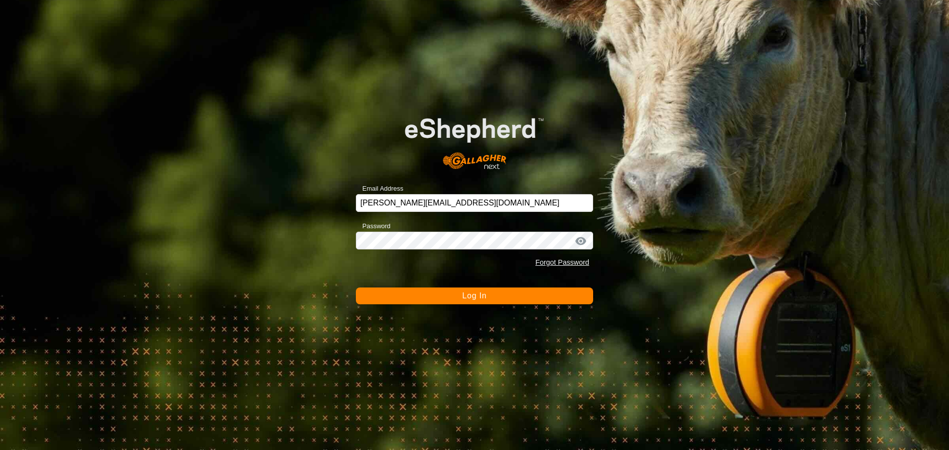
click at [488, 293] on button "Log In" at bounding box center [474, 296] width 237 height 17
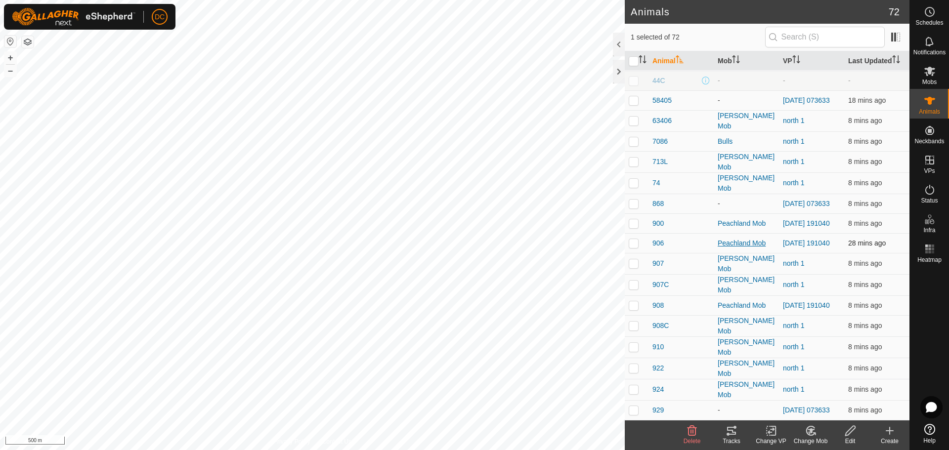
scroll to position [494, 0]
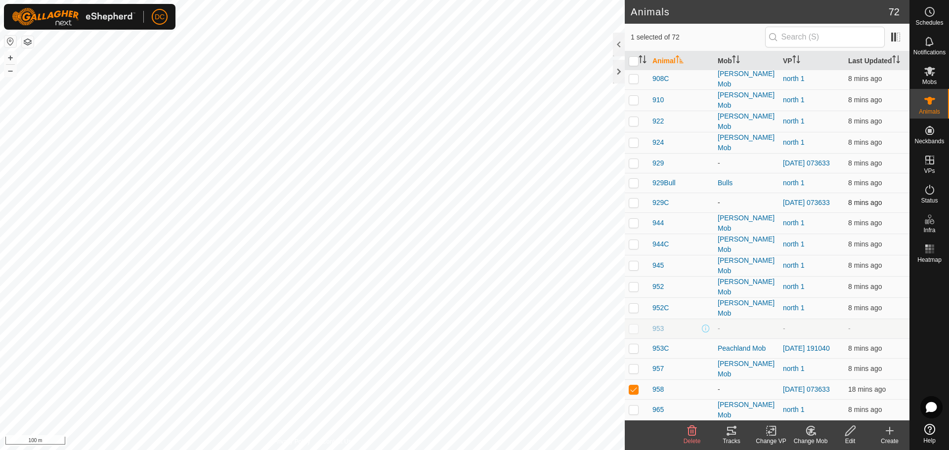
click at [634, 199] on p-checkbox at bounding box center [634, 203] width 10 height 8
checkbox input "true"
click at [634, 159] on p-checkbox at bounding box center [634, 163] width 10 height 8
checkbox input "true"
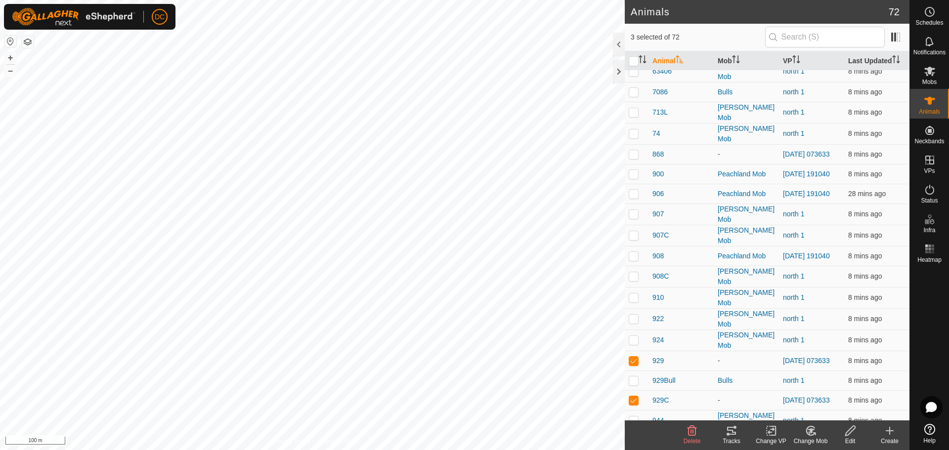
scroll to position [247, 0]
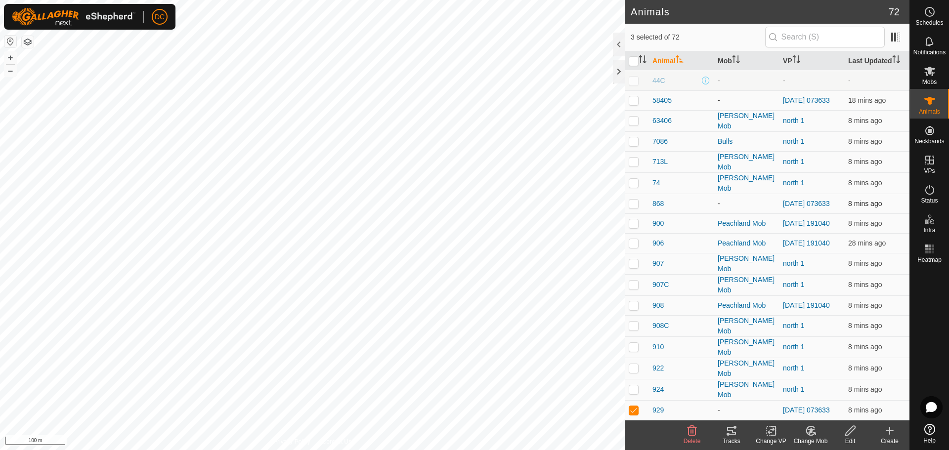
click at [636, 200] on p-checkbox at bounding box center [634, 204] width 10 height 8
checkbox input "true"
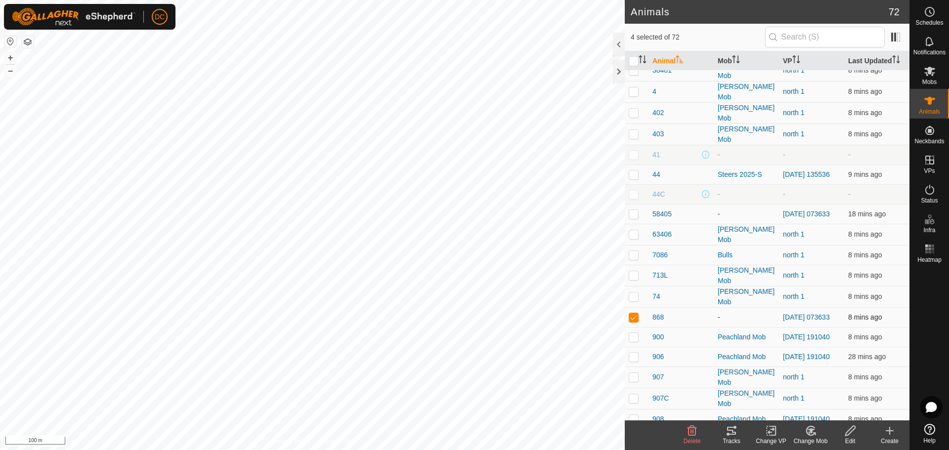
scroll to position [99, 0]
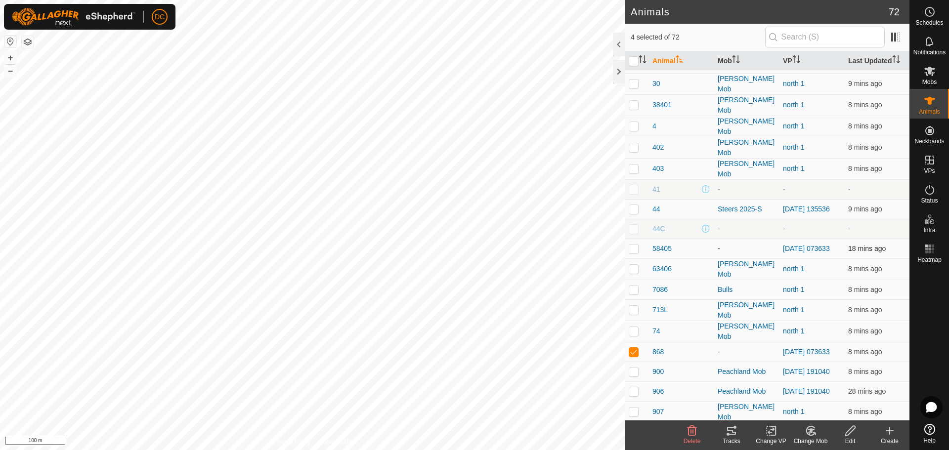
click at [633, 245] on p-checkbox at bounding box center [634, 249] width 10 height 8
checkbox input "true"
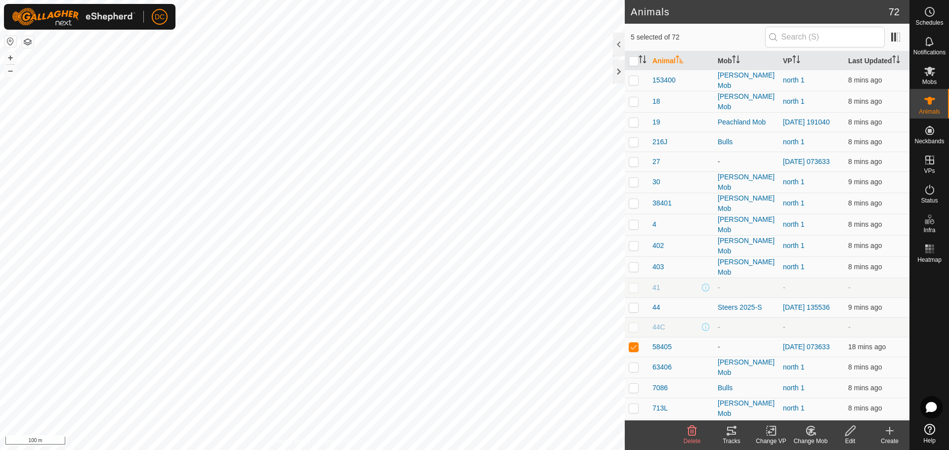
scroll to position [0, 0]
click at [634, 164] on p-checkbox at bounding box center [634, 162] width 10 height 8
click at [809, 431] on icon at bounding box center [811, 431] width 12 height 12
click at [825, 388] on link "Choose Mob..." at bounding box center [840, 389] width 98 height 20
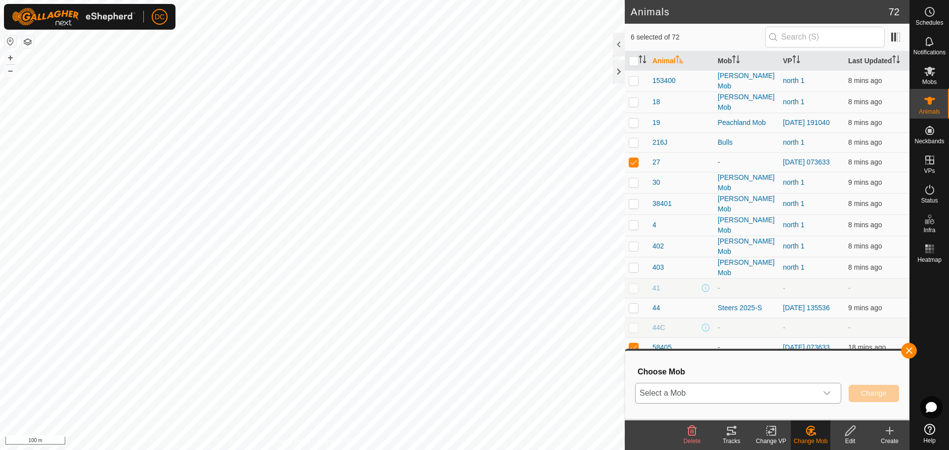
click at [752, 391] on span "Select a Mob" at bounding box center [726, 393] width 181 height 20
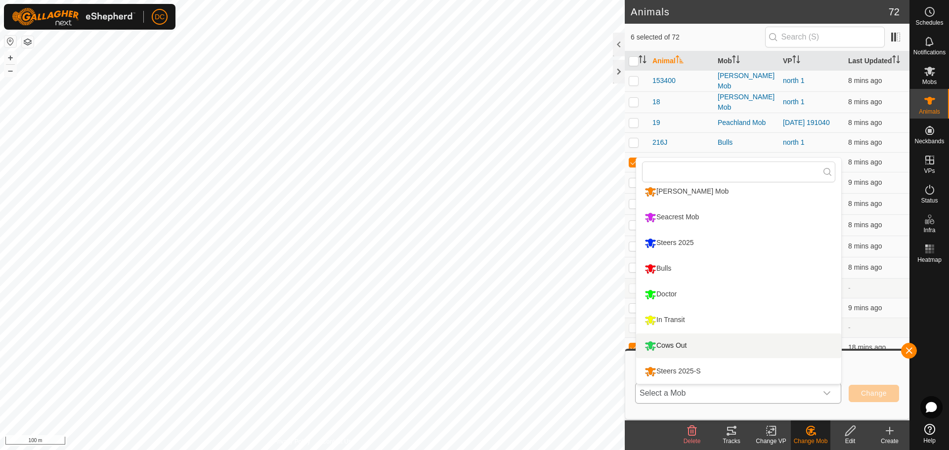
scroll to position [33, 0]
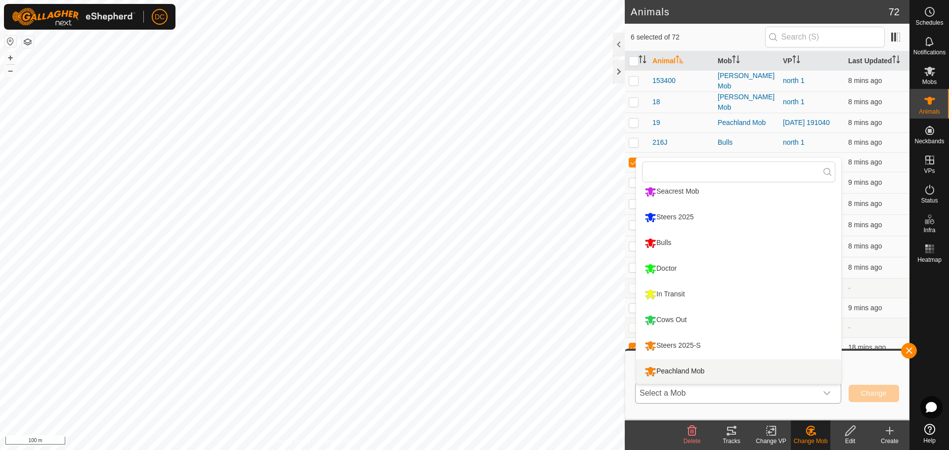
click at [705, 371] on li "Peachland Mob" at bounding box center [738, 371] width 205 height 25
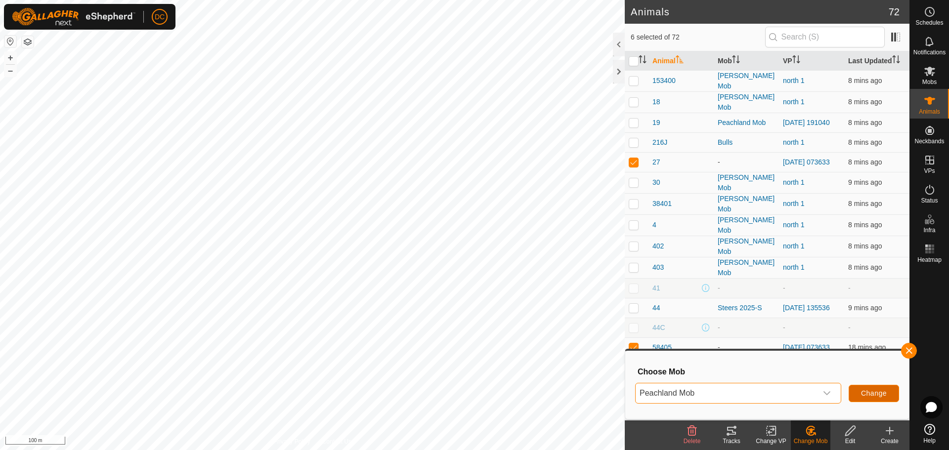
click at [876, 393] on span "Change" at bounding box center [874, 393] width 26 height 8
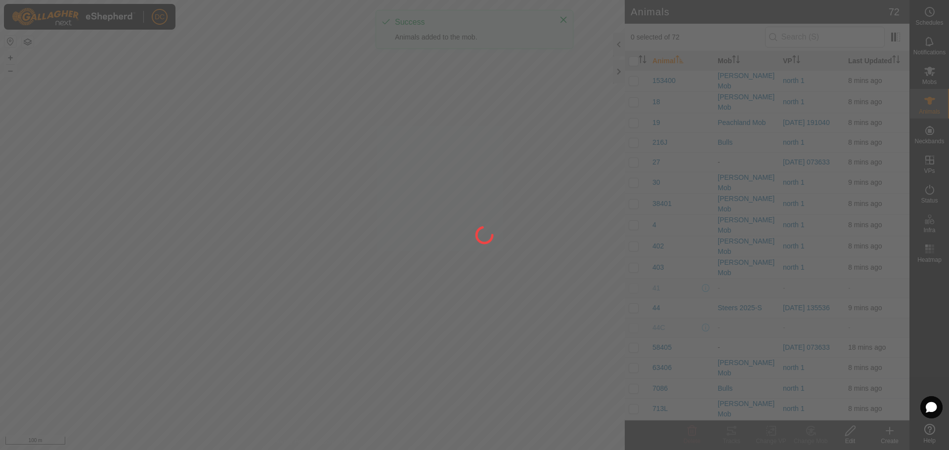
checkbox input "false"
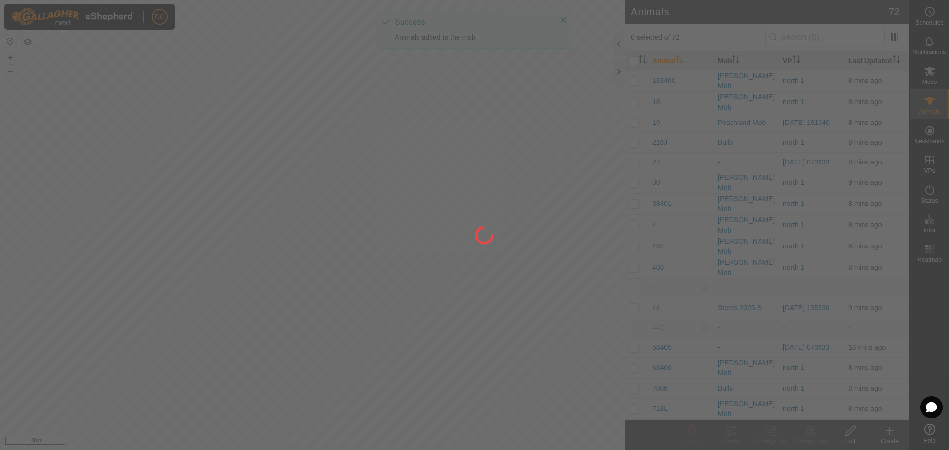
checkbox input "false"
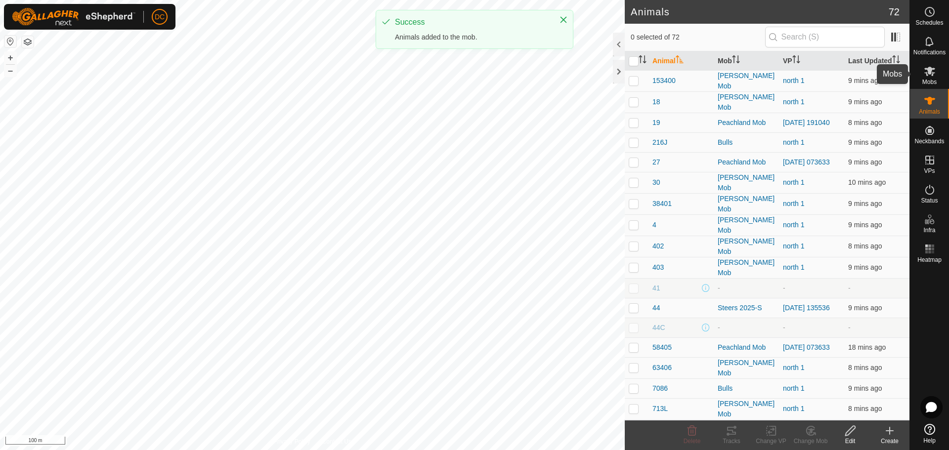
click at [931, 75] on icon at bounding box center [930, 71] width 12 height 12
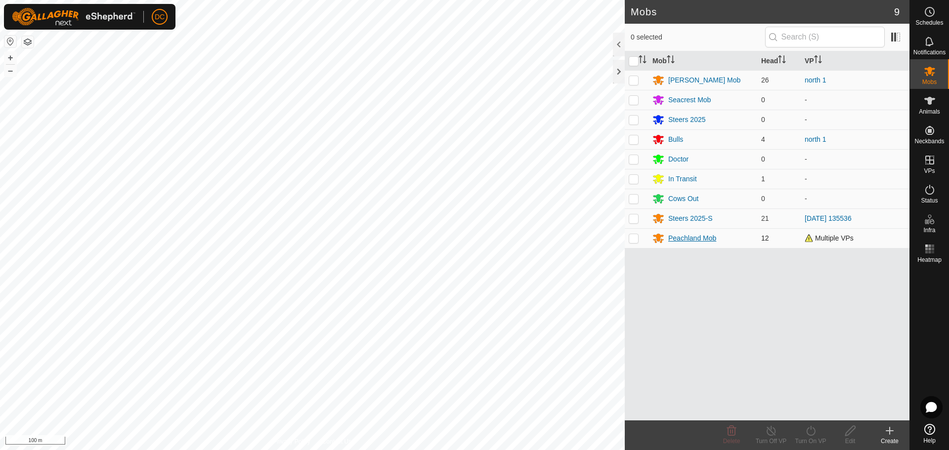
click at [694, 237] on div "Peachland Mob" at bounding box center [692, 238] width 48 height 10
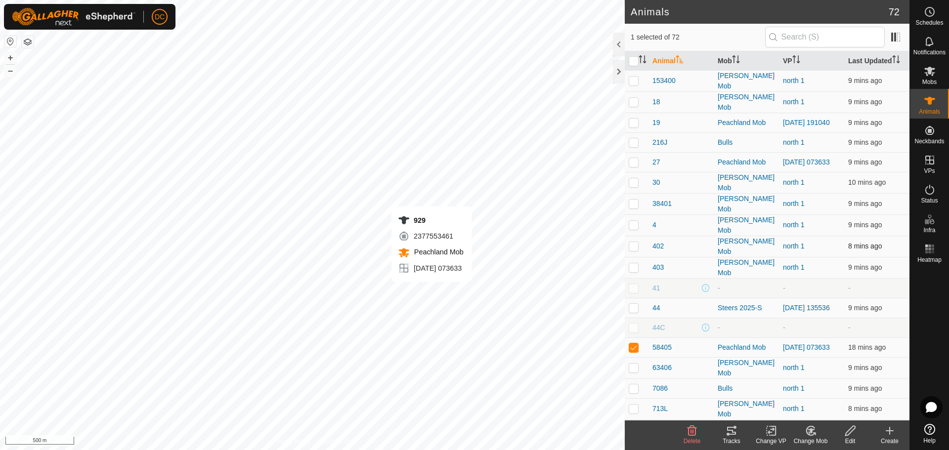
checkbox input "false"
checkbox input "true"
click at [919, 79] on div "Mobs" at bounding box center [929, 74] width 39 height 30
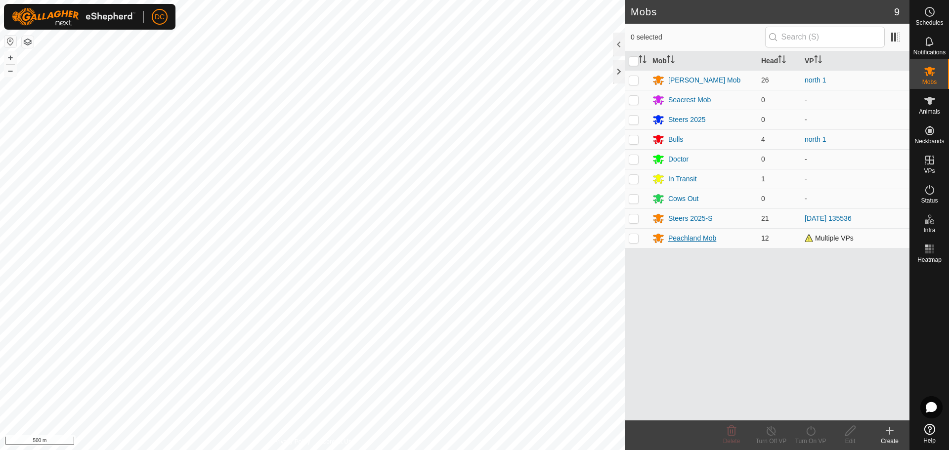
click at [695, 237] on div "Peachland Mob" at bounding box center [692, 238] width 48 height 10
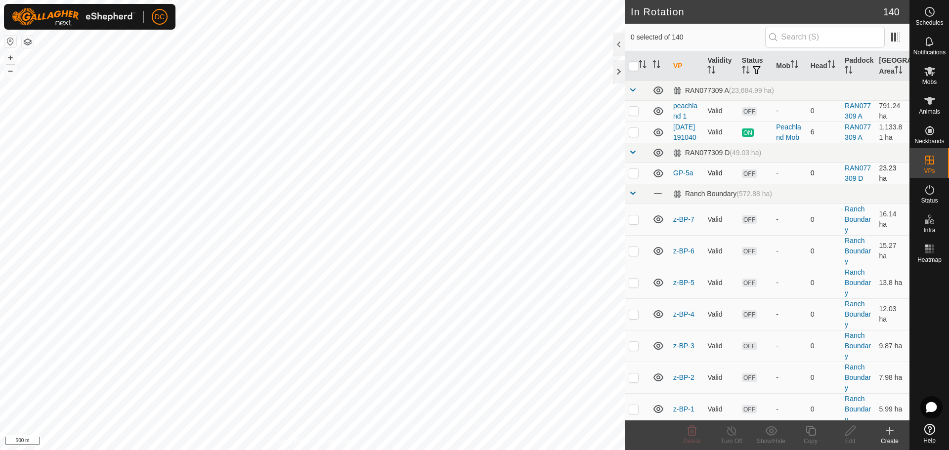
checkbox input "true"
checkbox input "false"
drag, startPoint x: 929, startPoint y: 80, endPoint x: 924, endPoint y: 82, distance: 5.2
click at [929, 80] on span "Mobs" at bounding box center [929, 82] width 14 height 6
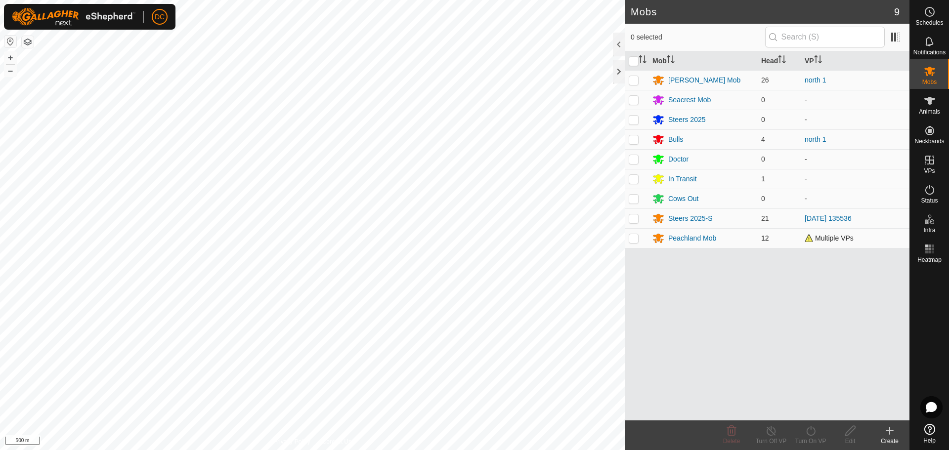
click at [633, 241] on p-checkbox at bounding box center [634, 238] width 10 height 8
checkbox input "true"
click at [810, 432] on icon at bounding box center [811, 431] width 12 height 12
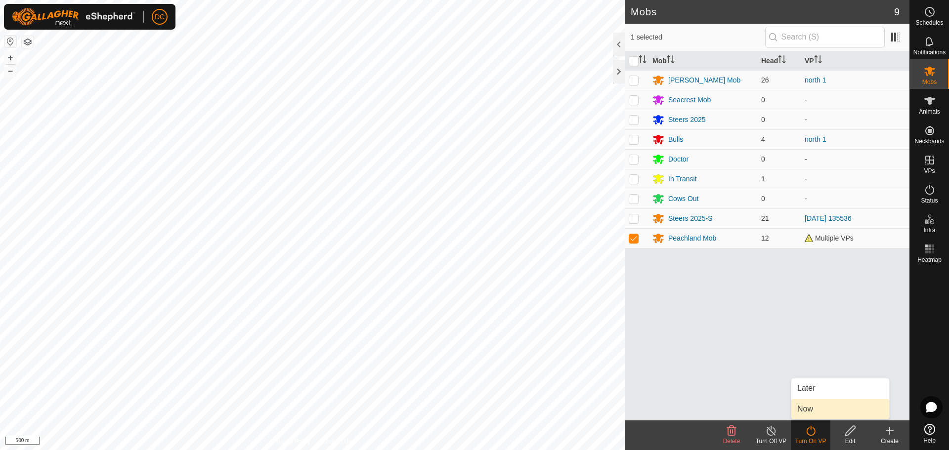
click at [817, 411] on link "Now" at bounding box center [840, 409] width 98 height 20
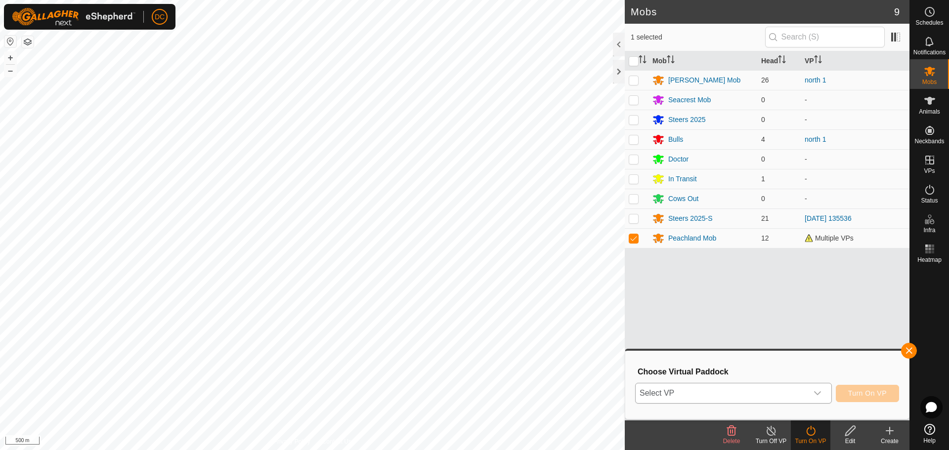
click at [760, 400] on span "Select VP" at bounding box center [722, 393] width 172 height 20
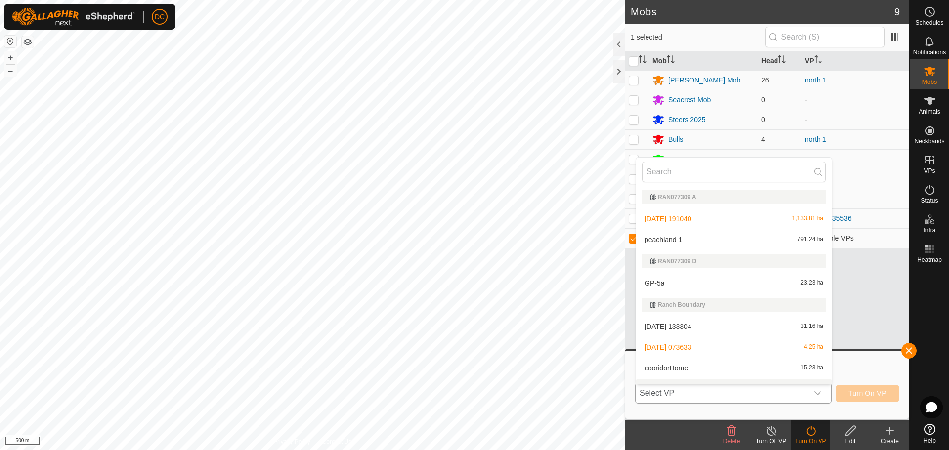
scroll to position [15, 0]
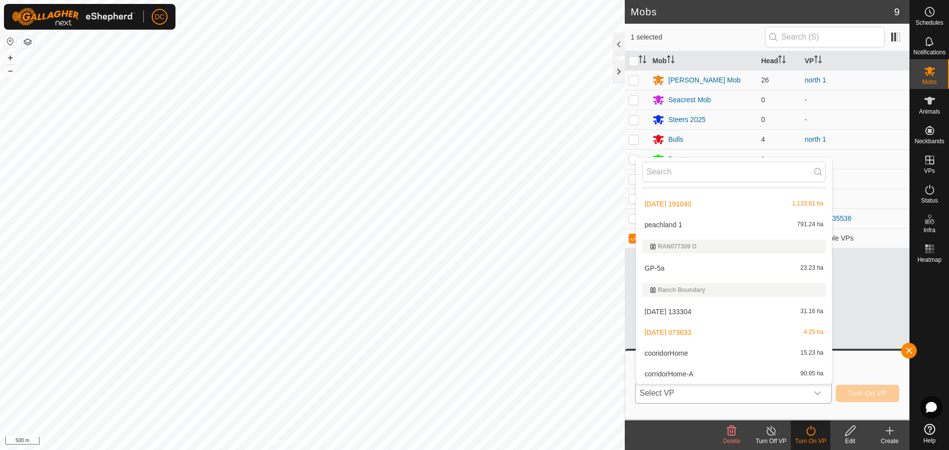
click at [704, 200] on li "[DATE] 191040 1,133.81 ha" at bounding box center [734, 204] width 196 height 20
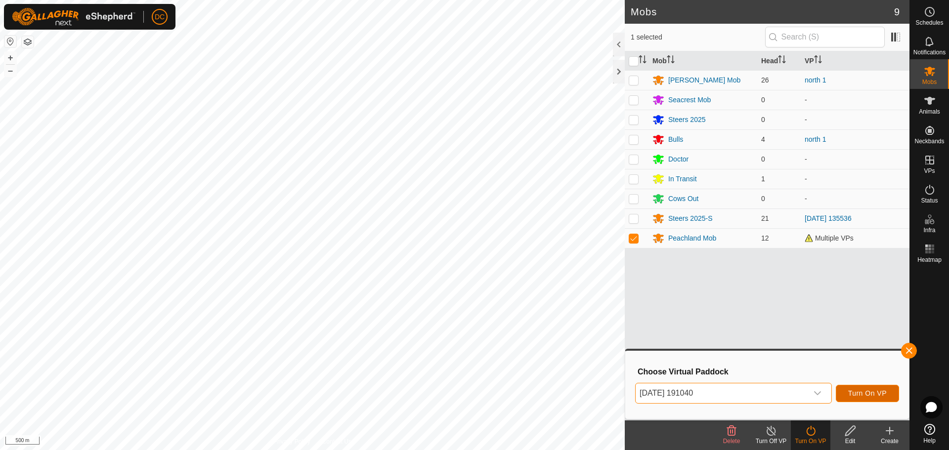
click at [874, 390] on span "Turn On VP" at bounding box center [867, 393] width 39 height 8
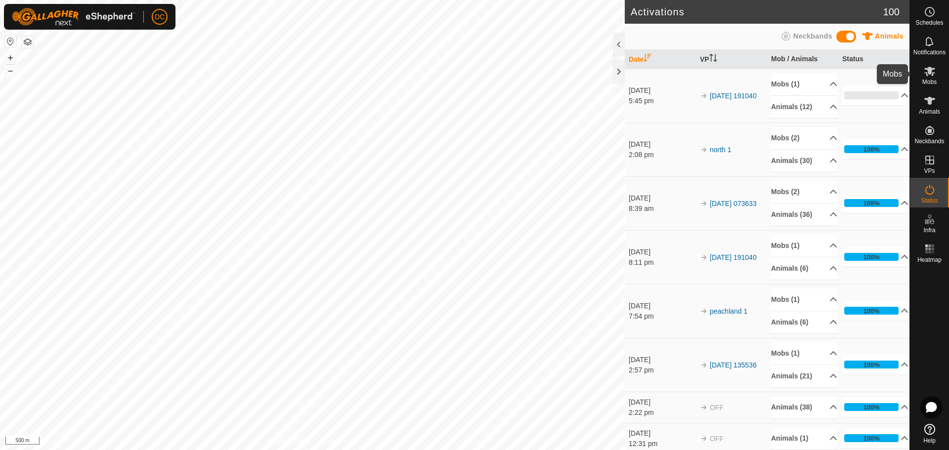
click at [931, 76] on icon at bounding box center [930, 71] width 12 height 12
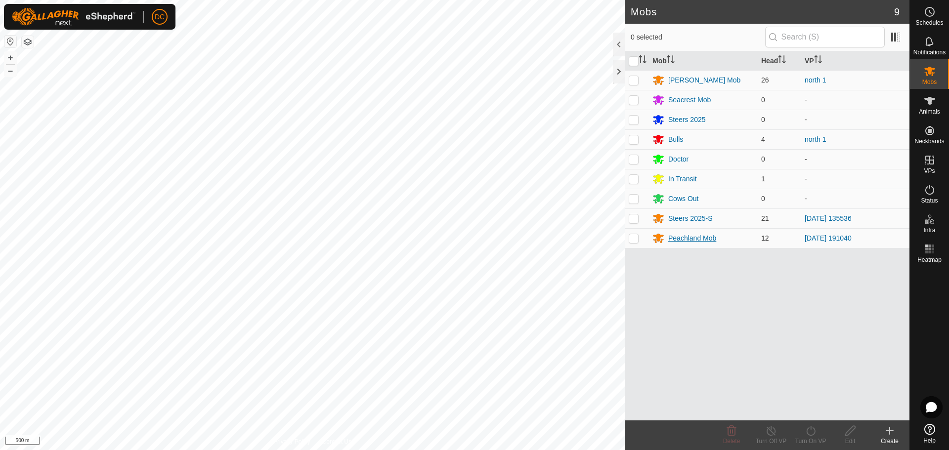
click at [702, 234] on div "Peachland Mob" at bounding box center [692, 238] width 48 height 10
